Goal: Find specific page/section: Find specific page/section

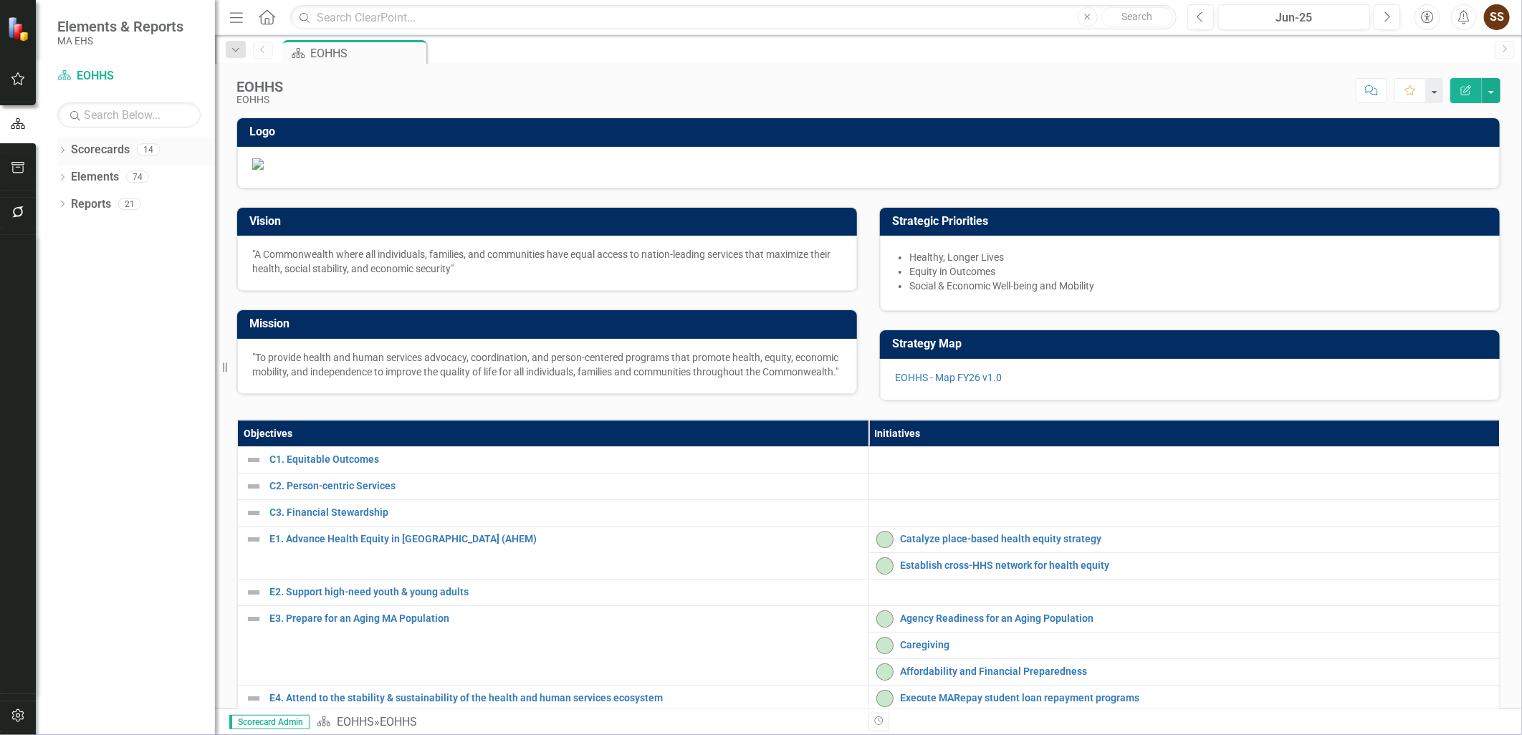
click at [61, 144] on div "Dropdown Scorecards 14" at bounding box center [136, 151] width 158 height 27
click at [61, 211] on div "Dropdown" at bounding box center [62, 206] width 10 height 12
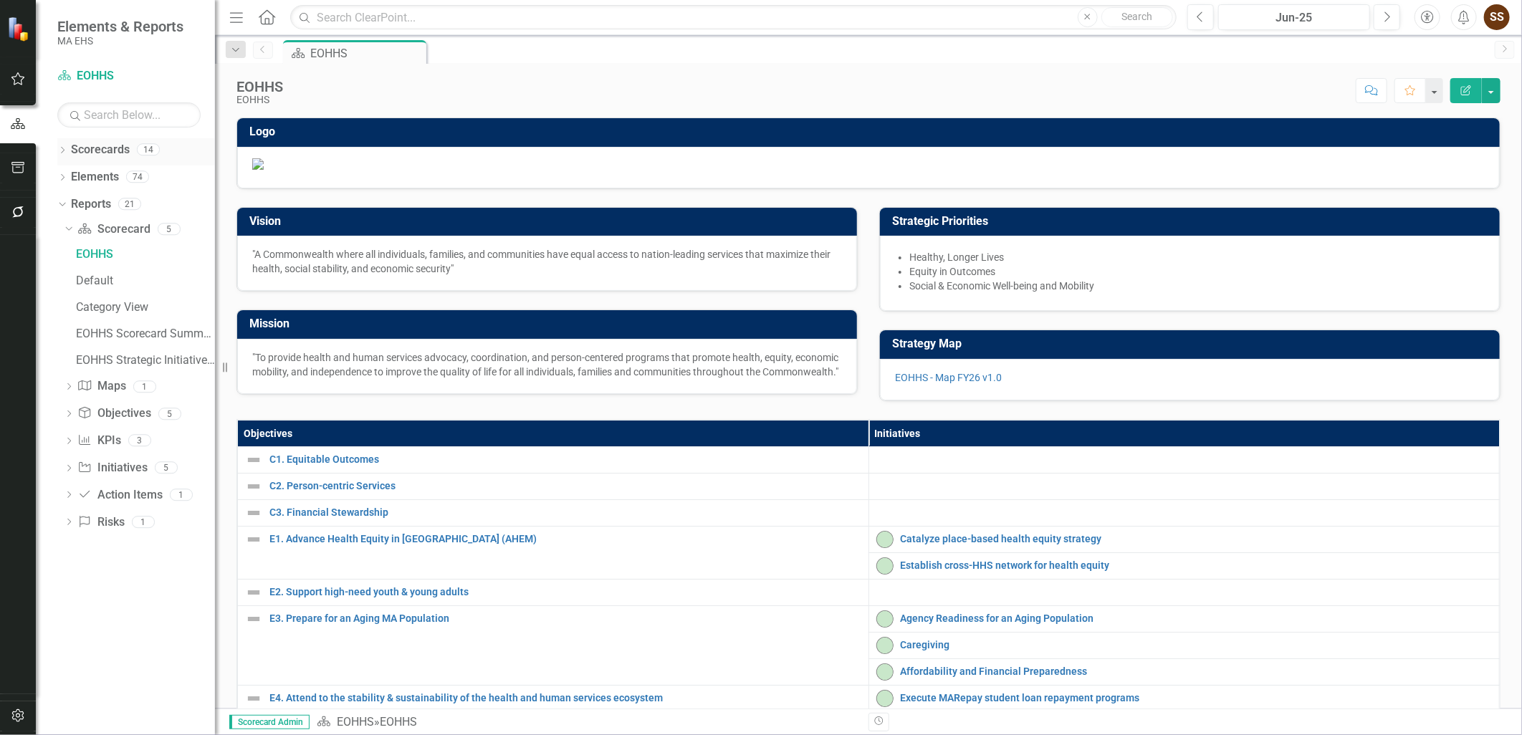
click at [65, 151] on icon "Dropdown" at bounding box center [62, 152] width 10 height 8
click at [70, 178] on icon at bounding box center [71, 176] width 4 height 7
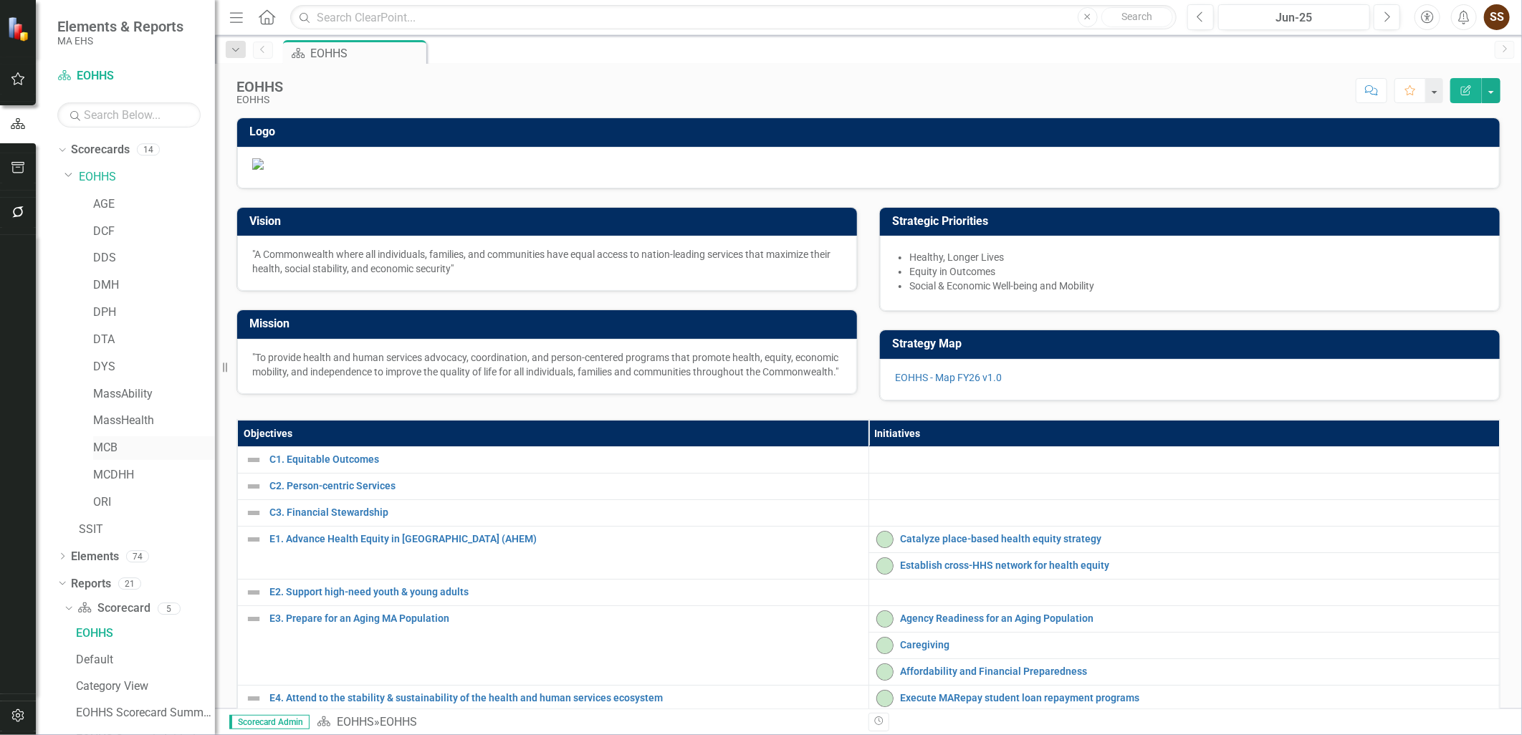
click at [120, 447] on link "MCB" at bounding box center [154, 448] width 122 height 16
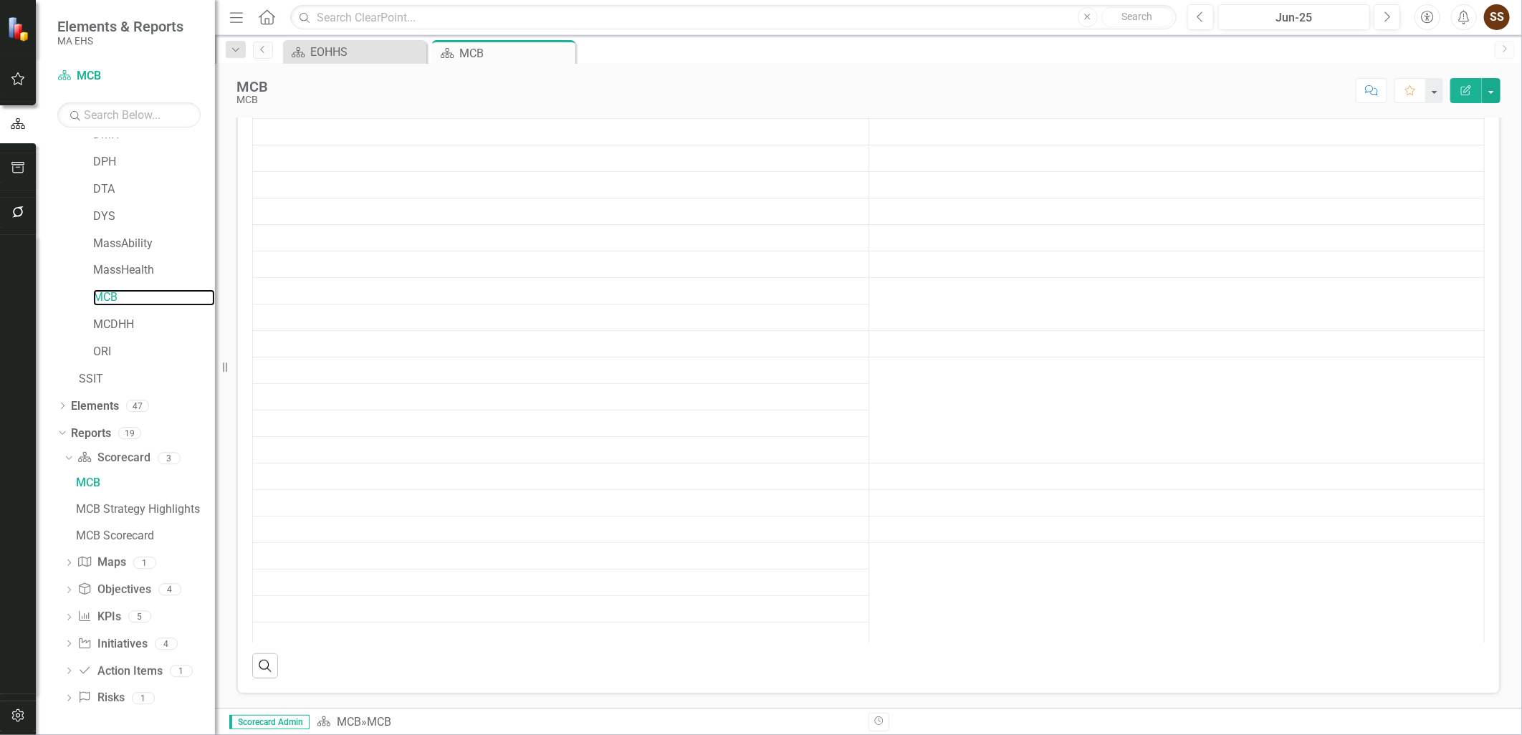
scroll to position [477, 0]
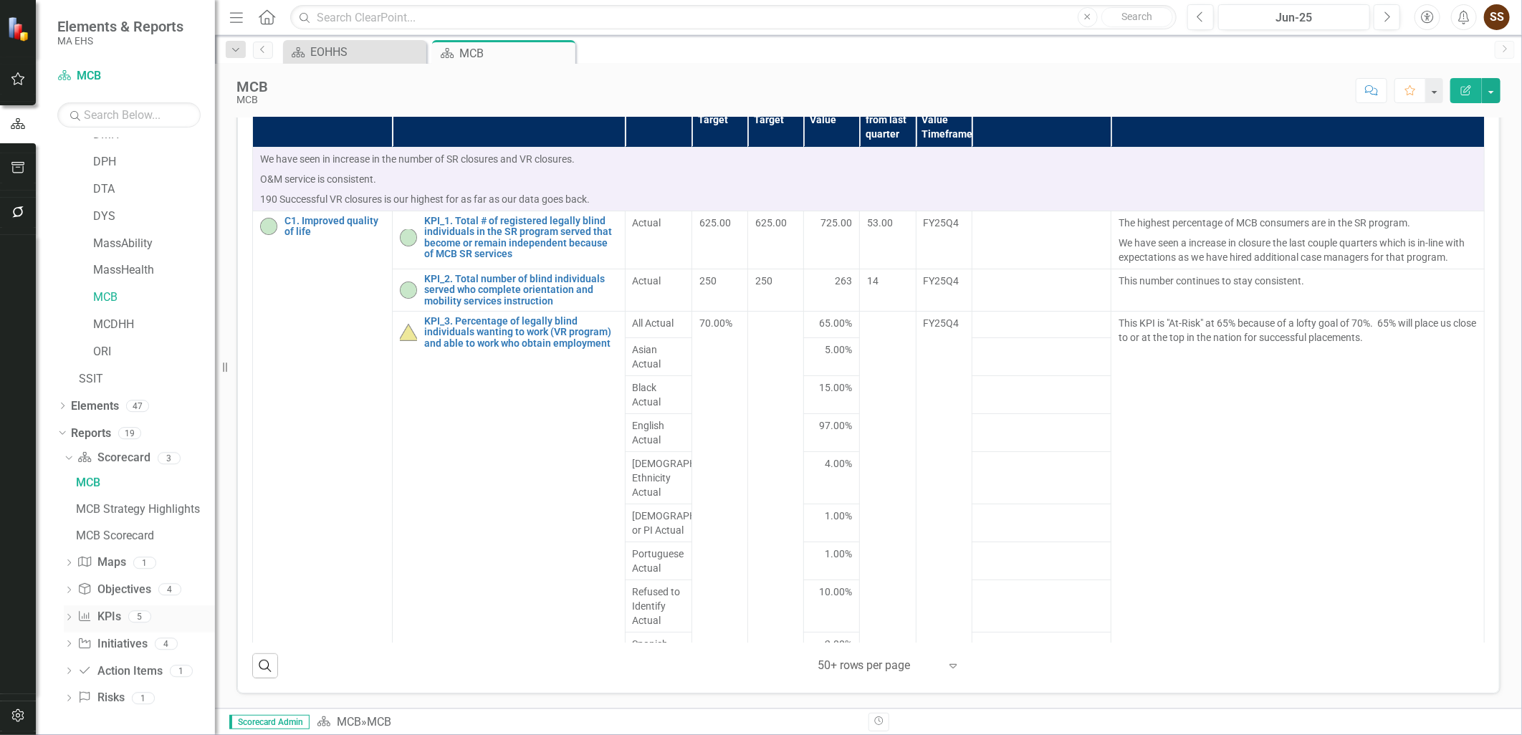
click at [67, 618] on icon "Dropdown" at bounding box center [69, 619] width 10 height 8
click at [97, 589] on div "KPIs" at bounding box center [145, 591] width 139 height 13
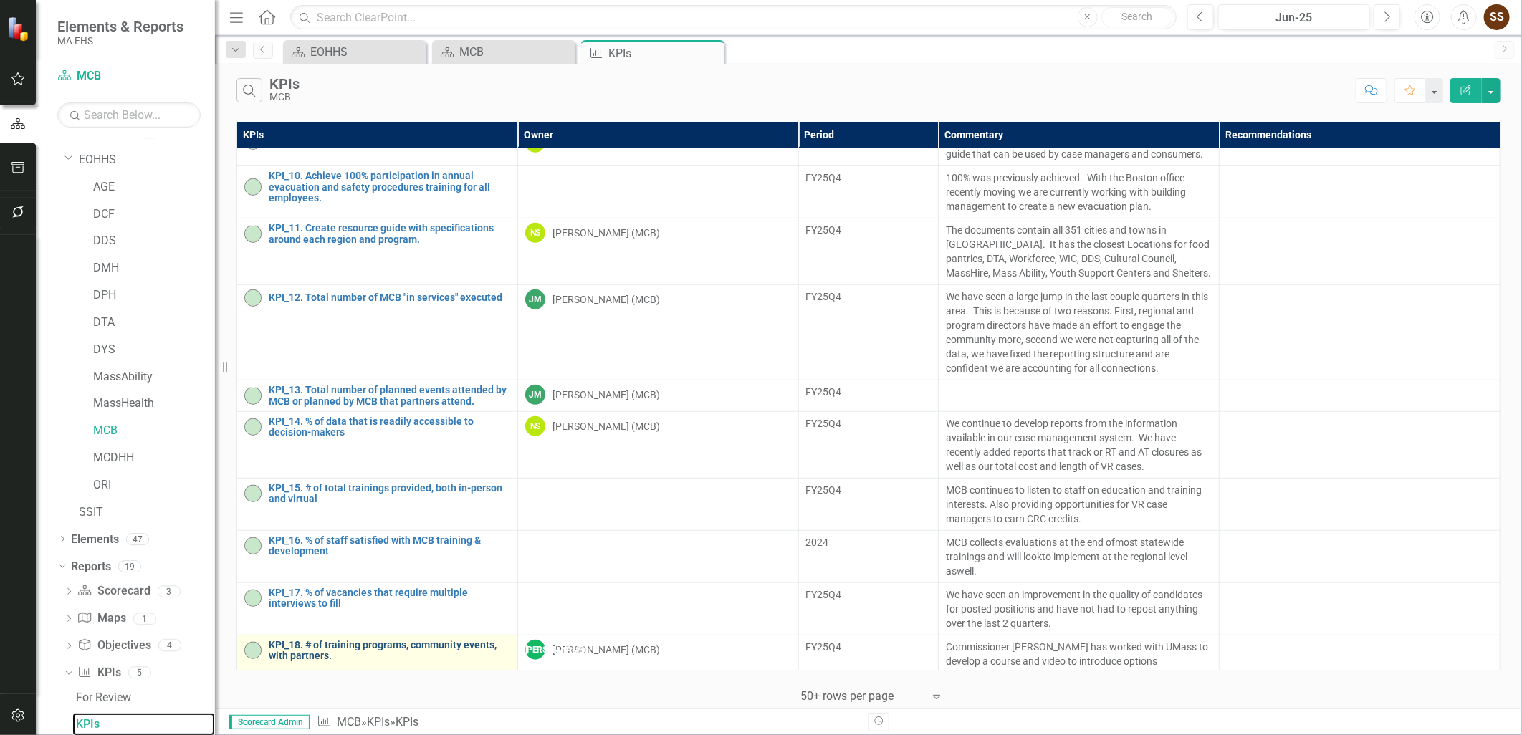
scroll to position [1105, 0]
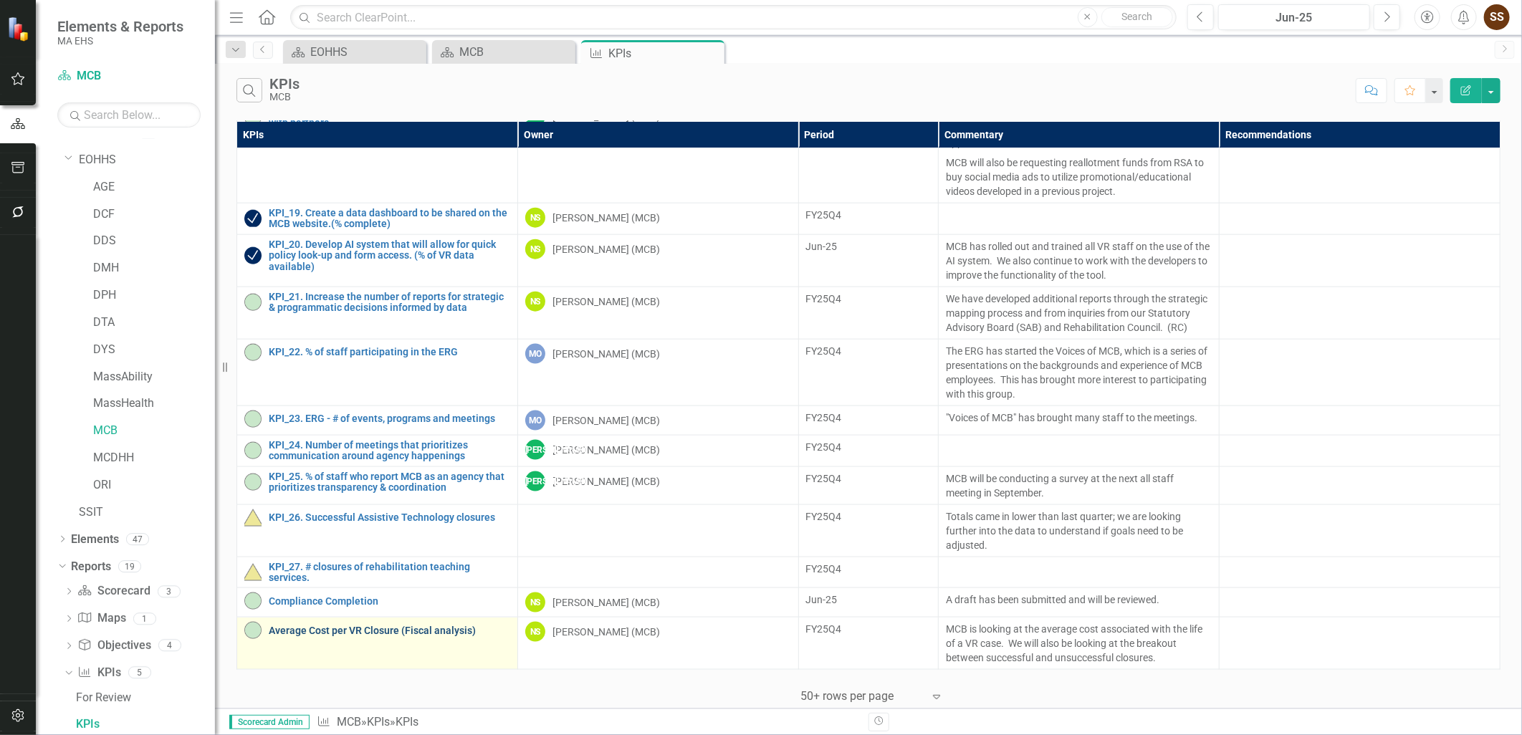
click at [416, 626] on link "Average Cost per VR Closure (Fiscal analysis)" at bounding box center [390, 631] width 242 height 11
